Goal: Find specific page/section: Find specific page/section

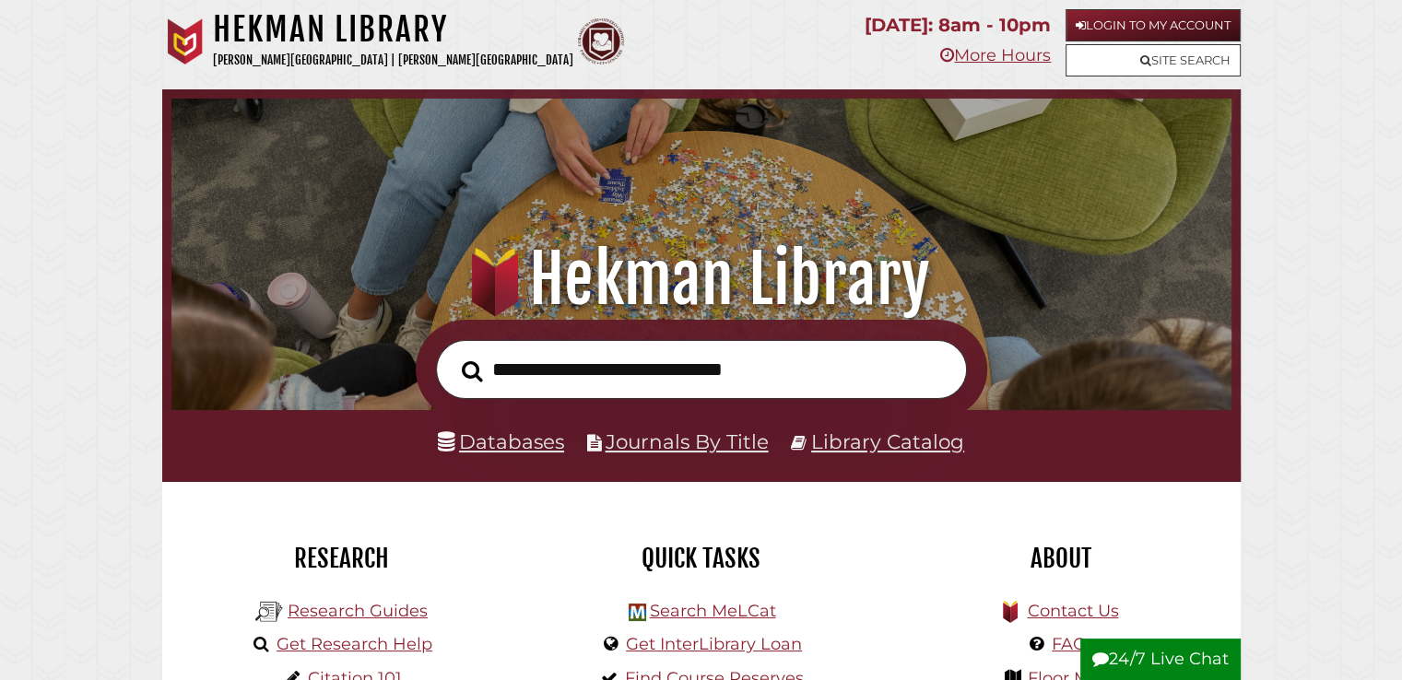
scroll to position [350, 1051]
click at [509, 443] on link "Databases" at bounding box center [501, 442] width 126 height 24
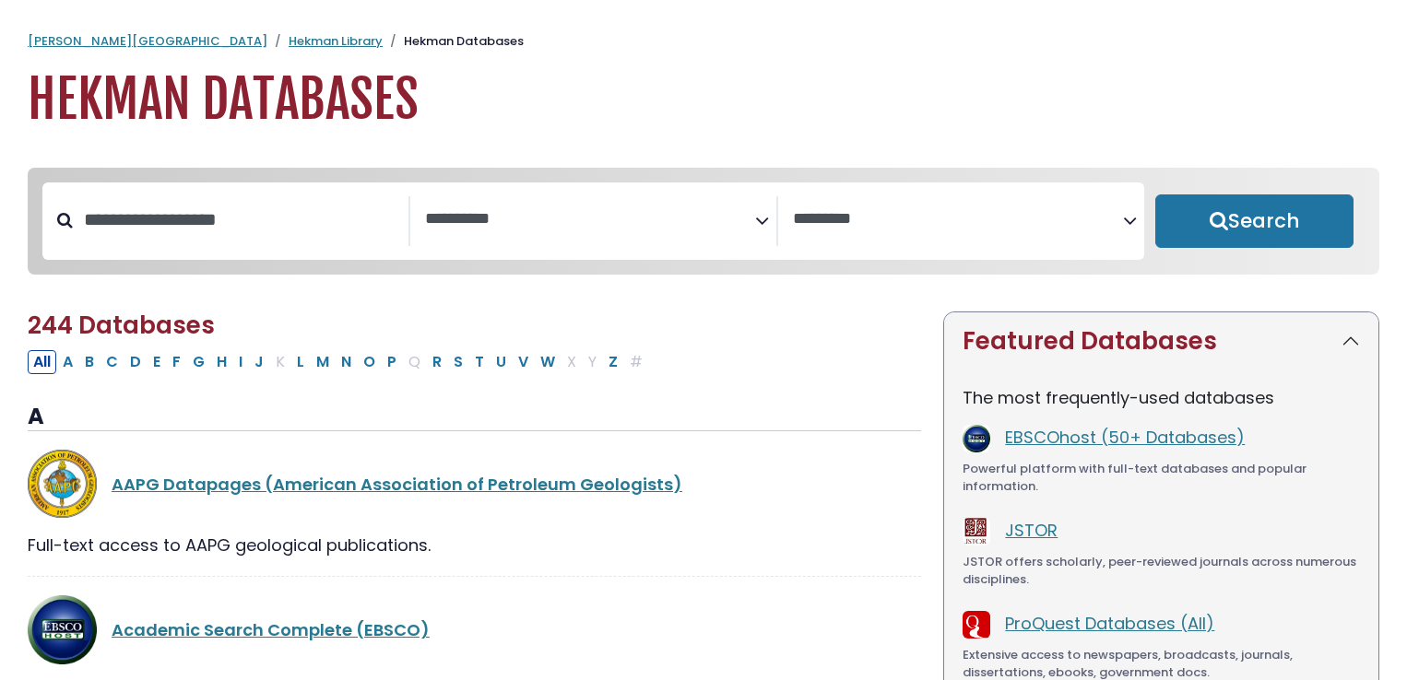
select select "Database Subject Filter"
select select "Database Vendors Filter"
click at [311, 363] on button "M" at bounding box center [323, 362] width 24 height 24
select select "Database Subject Filter"
select select "Database Vendors Filter"
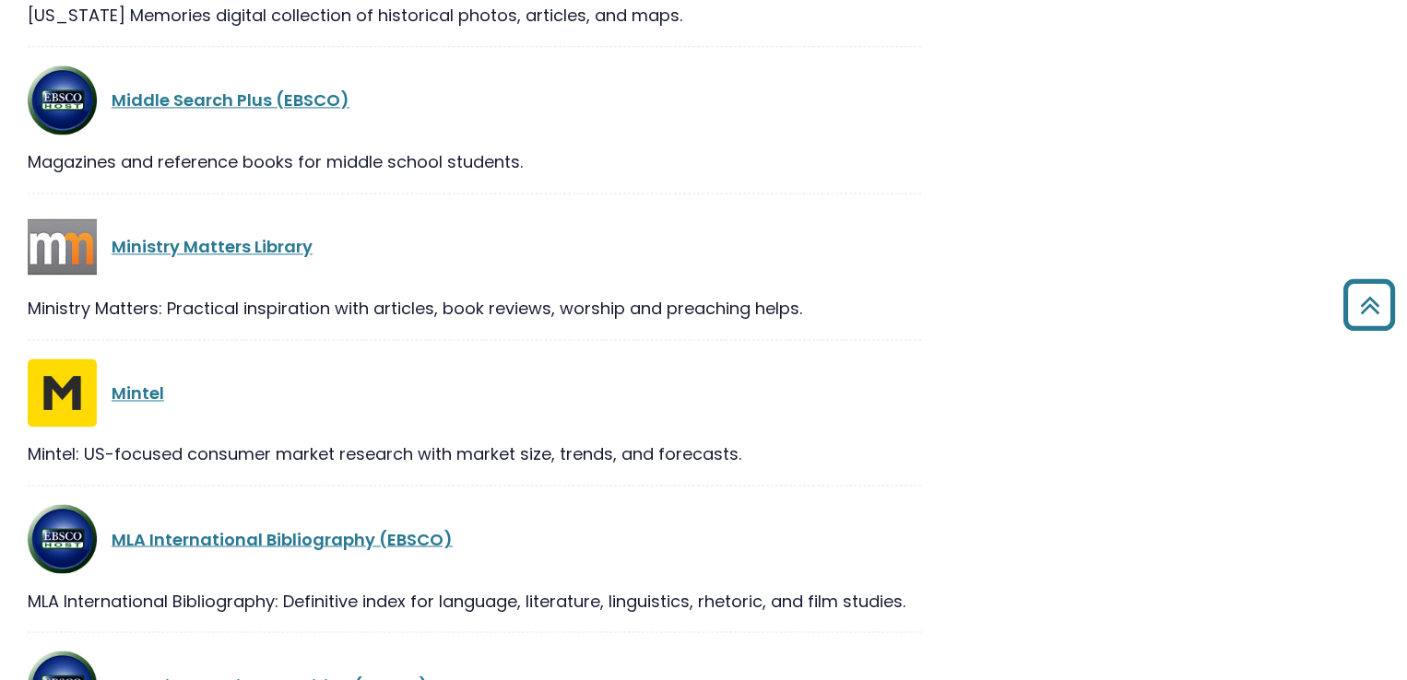
scroll to position [1291, 0]
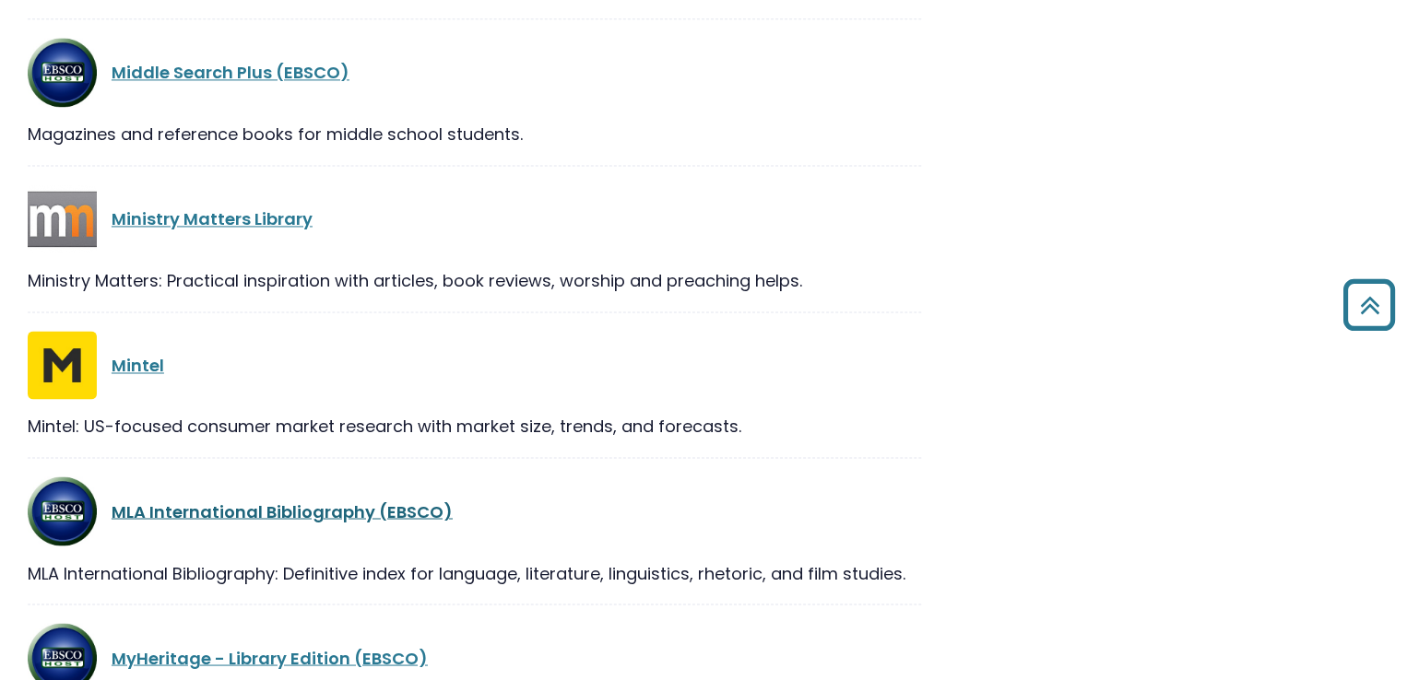
click at [254, 506] on link "MLA International Bibliography (EBSCO)" at bounding box center [282, 511] width 341 height 23
